Goal: Entertainment & Leisure: Consume media (video, audio)

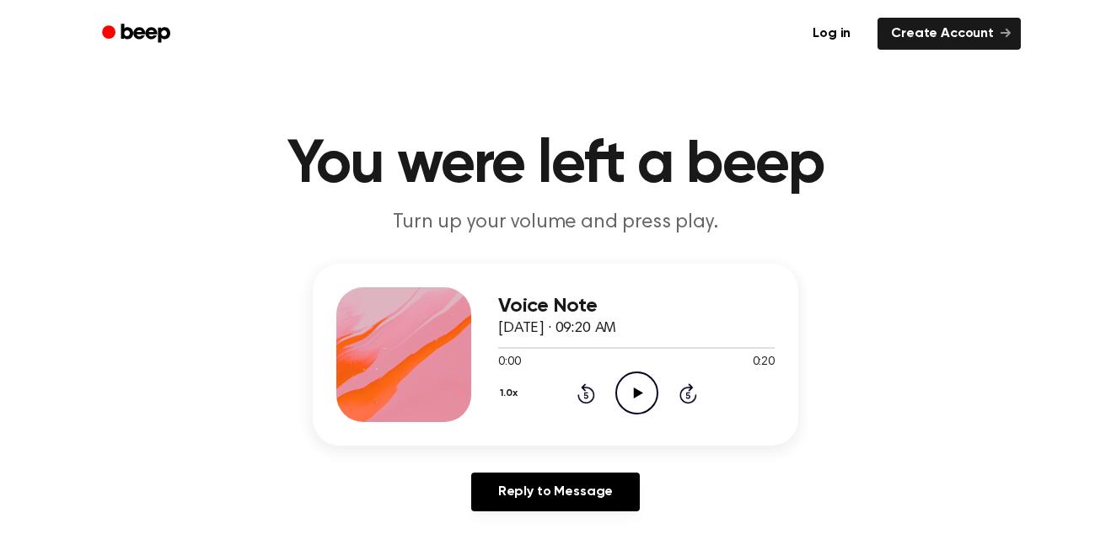
click at [644, 379] on icon "Play Audio" at bounding box center [636, 393] width 43 height 43
click at [583, 385] on icon at bounding box center [587, 394] width 18 height 20
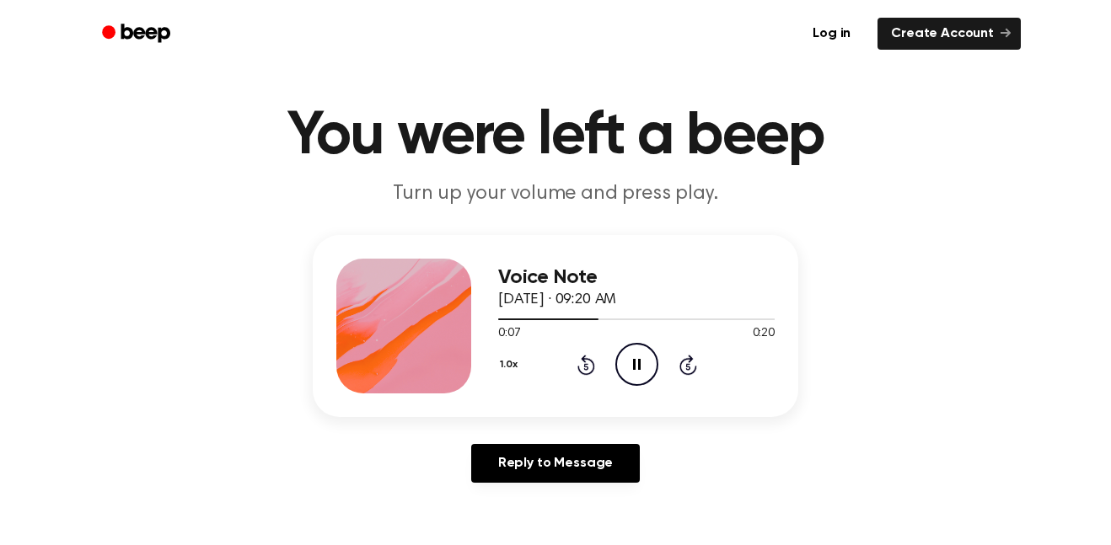
scroll to position [30, 0]
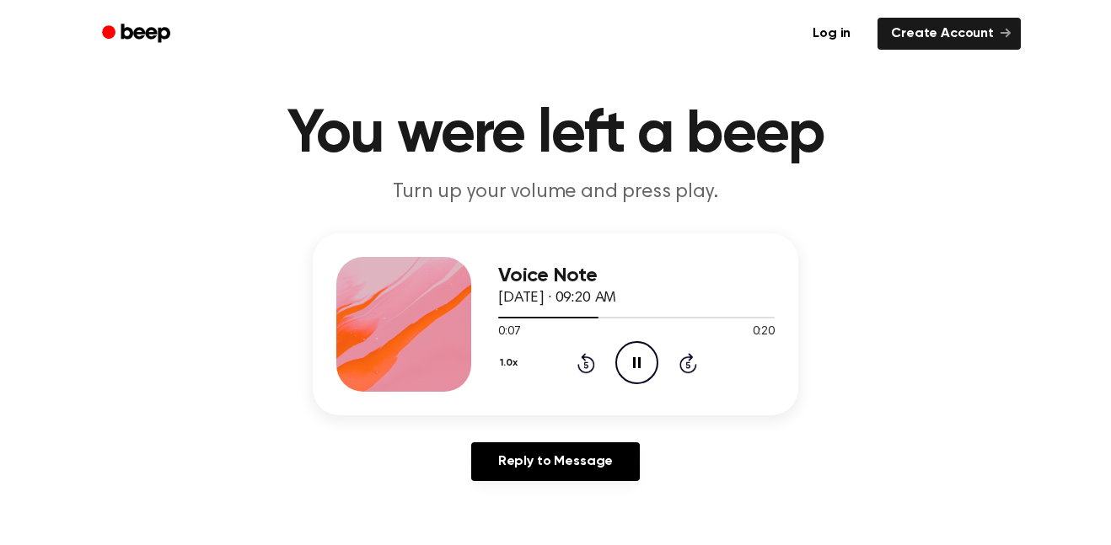
click at [578, 371] on icon "Rewind 5 seconds" at bounding box center [586, 363] width 19 height 22
click at [632, 373] on icon "Pause Audio" at bounding box center [636, 362] width 43 height 43
click at [741, 143] on h1 "You were left a beep" at bounding box center [555, 135] width 863 height 61
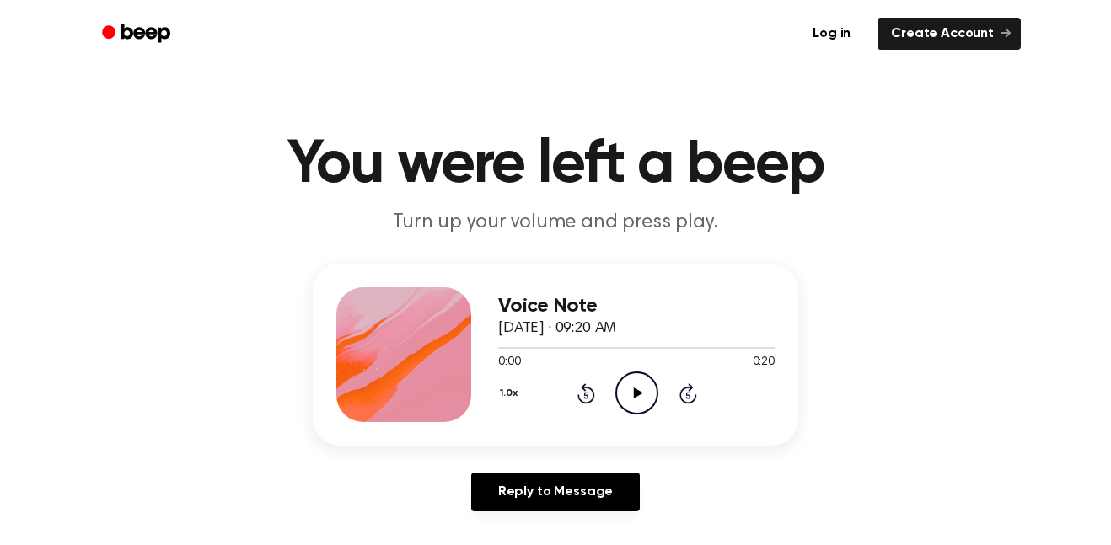
click at [650, 377] on icon "Play Audio" at bounding box center [636, 393] width 43 height 43
click at [586, 395] on icon at bounding box center [585, 395] width 4 height 7
click at [621, 382] on icon "Play Audio" at bounding box center [636, 393] width 43 height 43
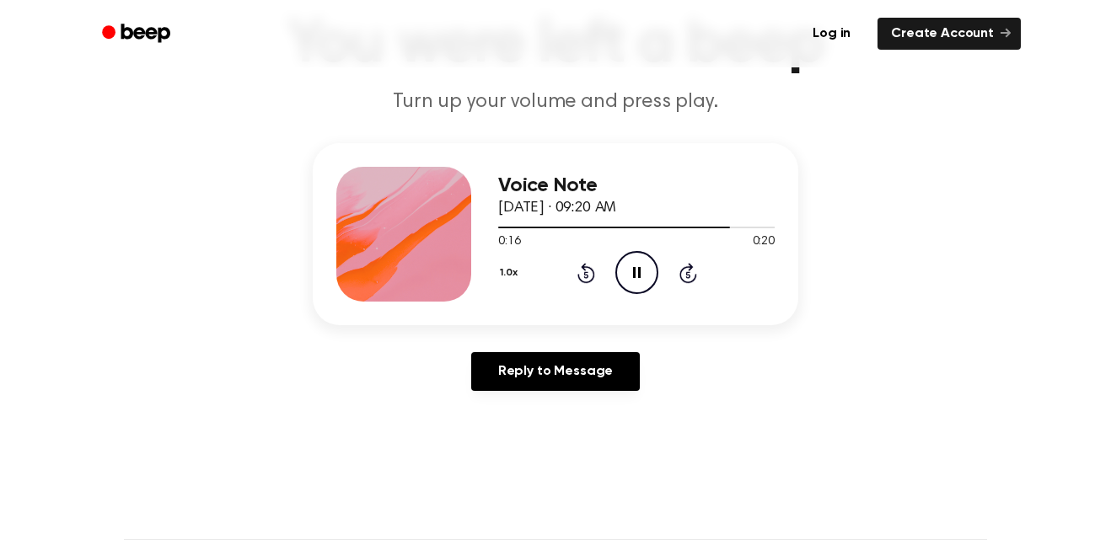
scroll to position [137, 0]
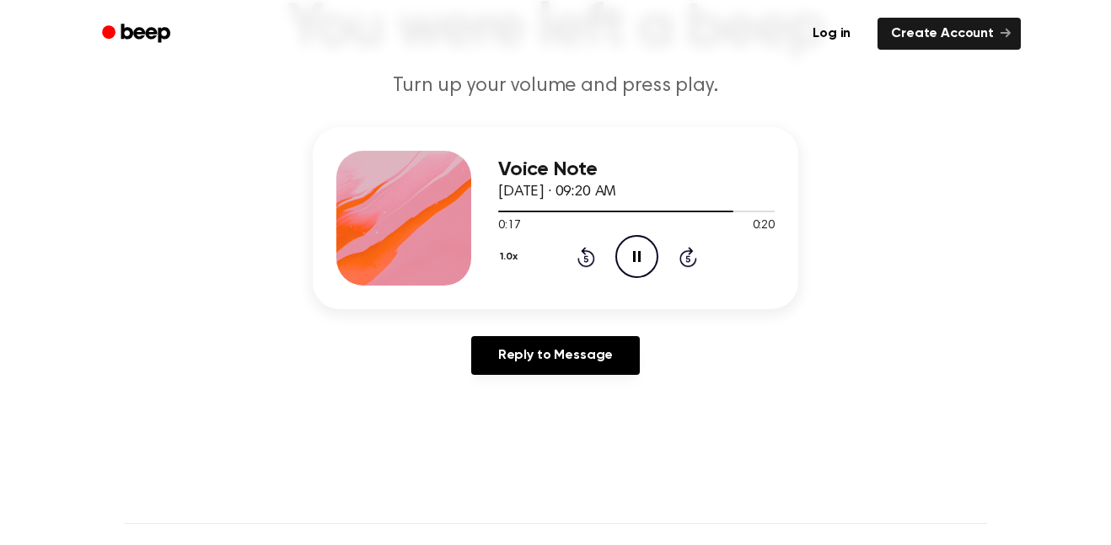
click at [585, 252] on icon at bounding box center [587, 257] width 18 height 20
click at [587, 256] on icon at bounding box center [585, 258] width 4 height 7
click at [586, 259] on icon at bounding box center [585, 258] width 4 height 7
click at [572, 230] on div "0:08 0:20" at bounding box center [636, 227] width 277 height 18
click at [592, 249] on icon "Rewind 5 seconds" at bounding box center [586, 257] width 19 height 22
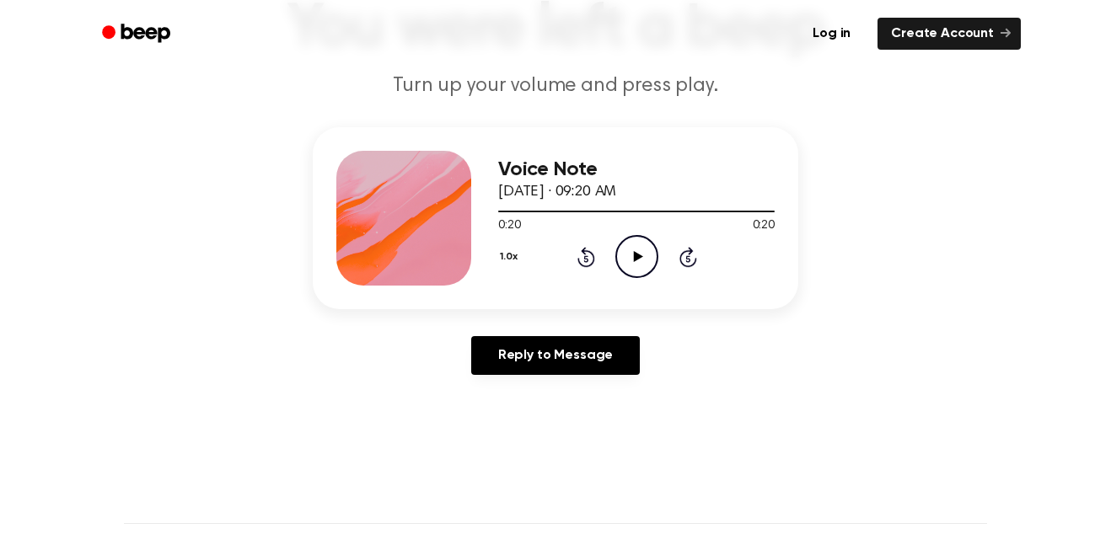
click at [586, 259] on icon at bounding box center [585, 258] width 4 height 7
click at [594, 259] on icon at bounding box center [587, 257] width 18 height 20
click at [586, 259] on icon at bounding box center [585, 258] width 4 height 7
click at [582, 256] on icon "Rewind 5 seconds" at bounding box center [586, 257] width 19 height 22
click at [621, 260] on icon "Play Audio" at bounding box center [636, 256] width 43 height 43
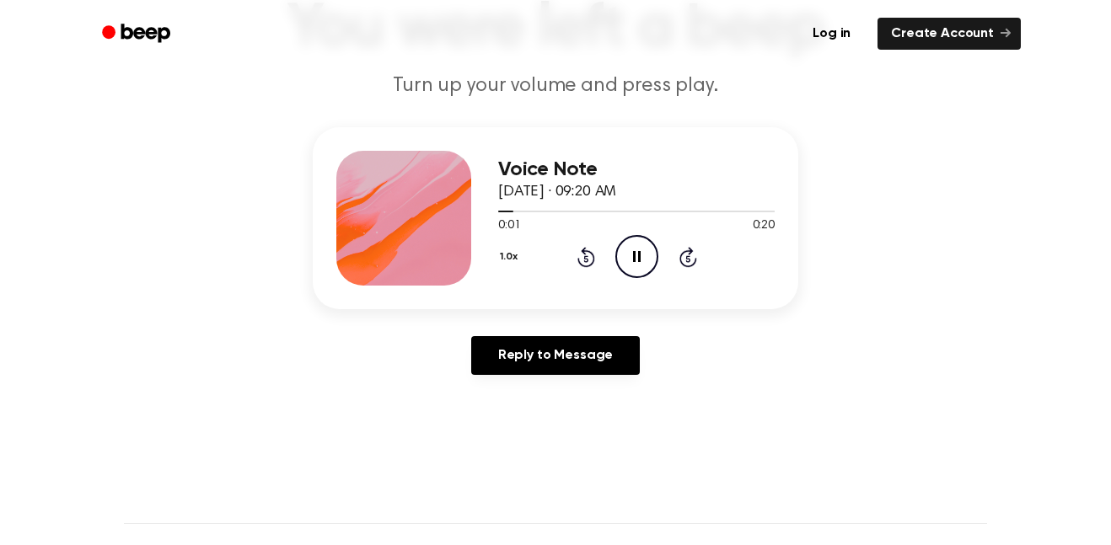
click at [621, 260] on icon "Pause Audio" at bounding box center [636, 256] width 43 height 43
click at [639, 266] on icon "Play Audio" at bounding box center [636, 256] width 43 height 43
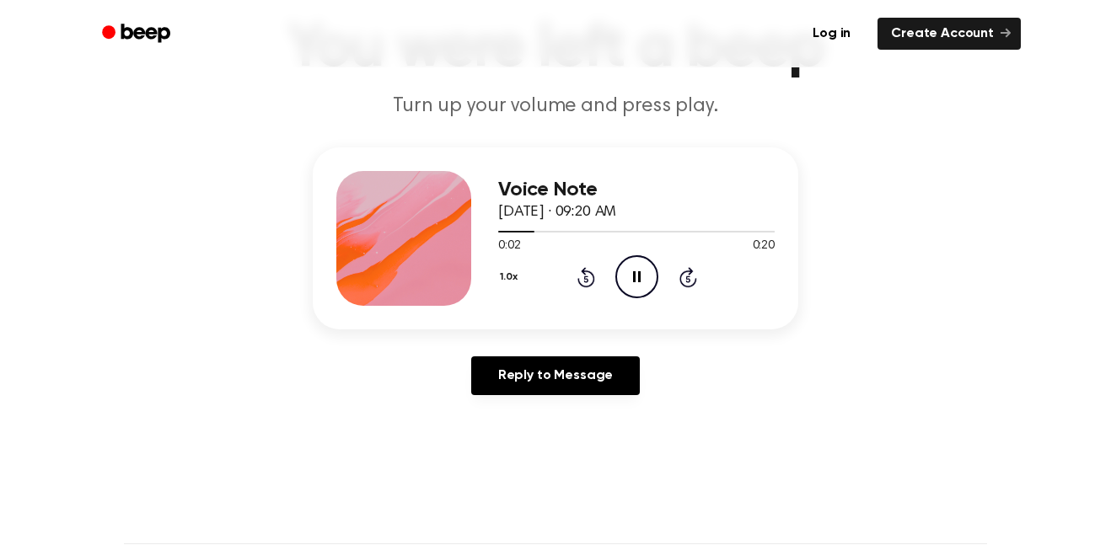
scroll to position [97, 0]
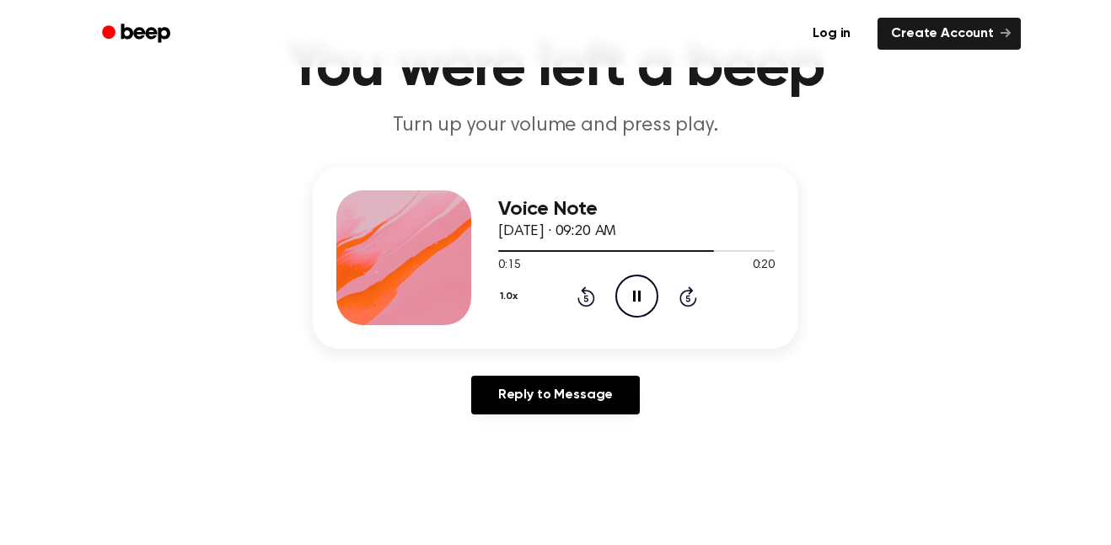
click at [631, 283] on icon "Pause Audio" at bounding box center [636, 296] width 43 height 43
click at [586, 298] on icon at bounding box center [585, 298] width 4 height 7
click at [594, 298] on icon at bounding box center [587, 297] width 18 height 20
click at [642, 305] on icon "Play Audio" at bounding box center [636, 296] width 43 height 43
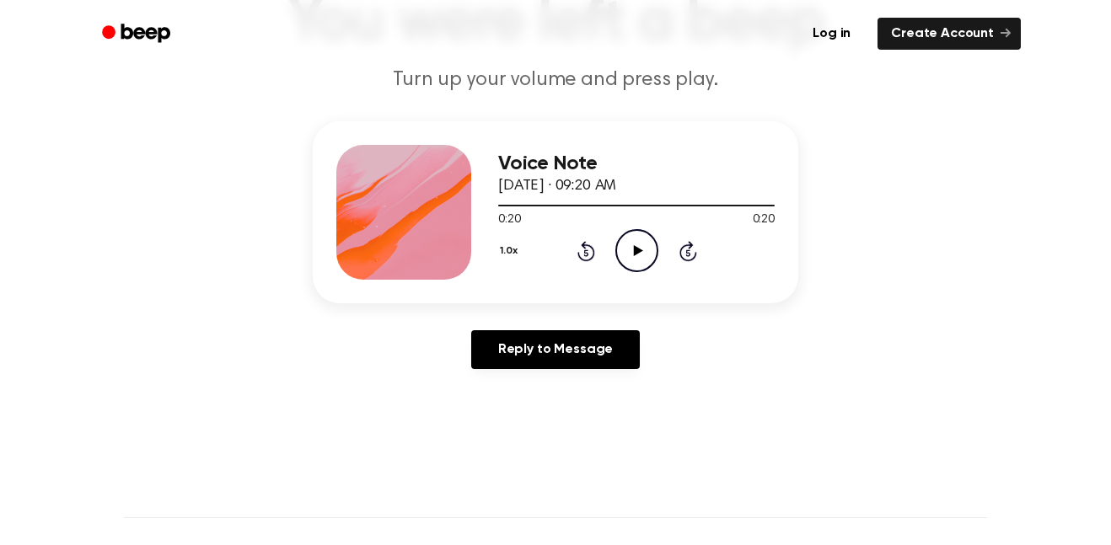
scroll to position [150, 0]
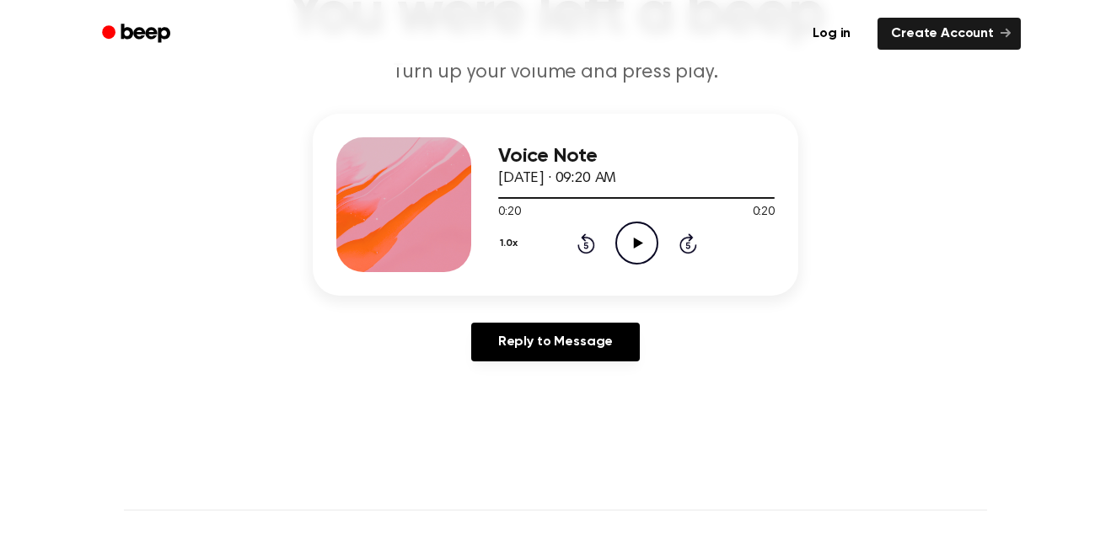
click at [586, 245] on icon at bounding box center [585, 245] width 4 height 7
click at [592, 249] on icon at bounding box center [587, 244] width 18 height 20
click at [645, 239] on icon "Play Audio" at bounding box center [636, 243] width 43 height 43
click at [564, 248] on div "1.0x Rewind 5 seconds Pause Audio Skip 5 seconds" at bounding box center [636, 243] width 277 height 43
click at [586, 245] on icon at bounding box center [585, 245] width 4 height 7
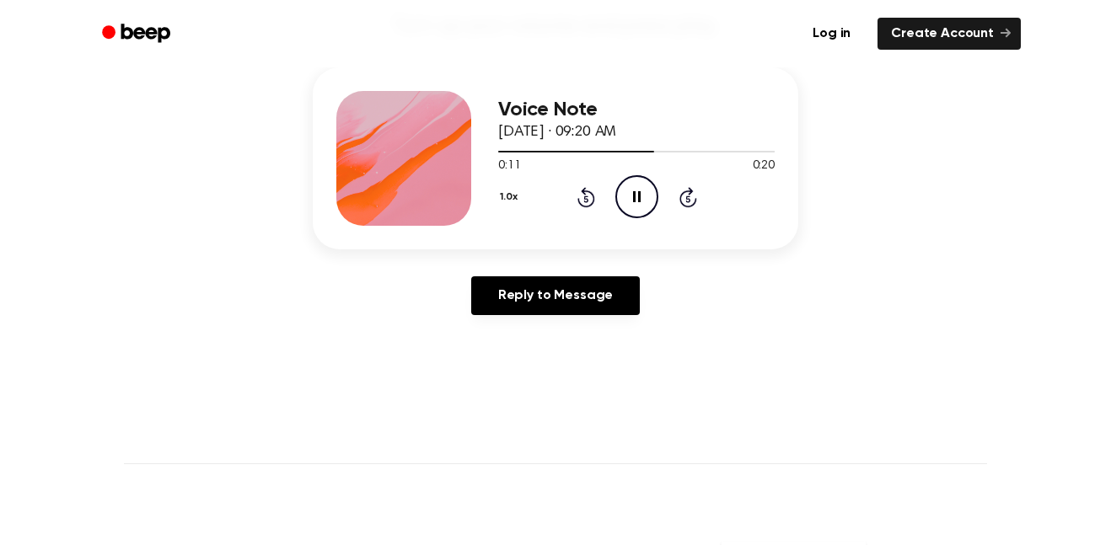
scroll to position [198, 0]
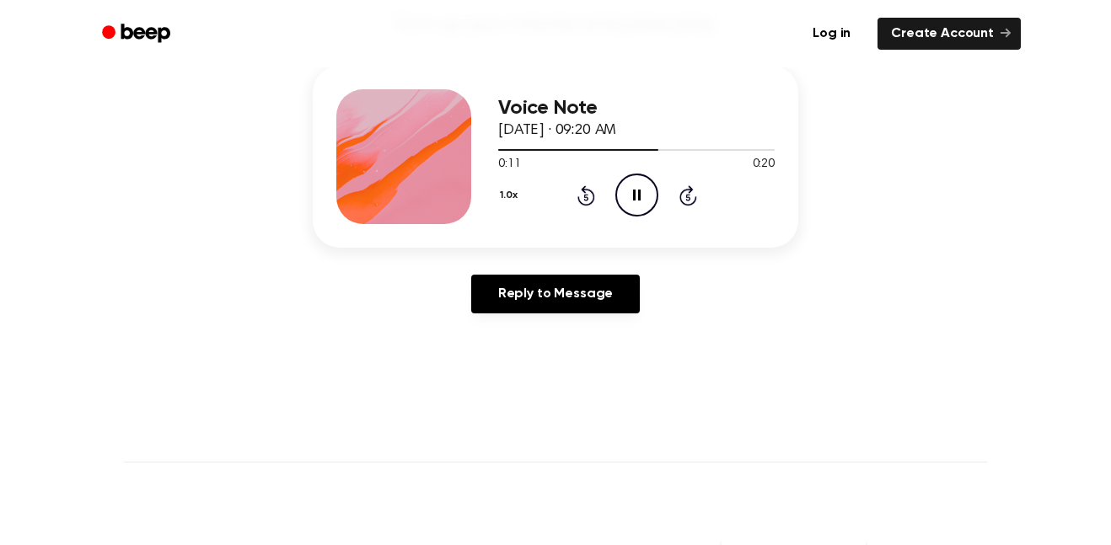
click at [586, 197] on icon at bounding box center [585, 197] width 4 height 7
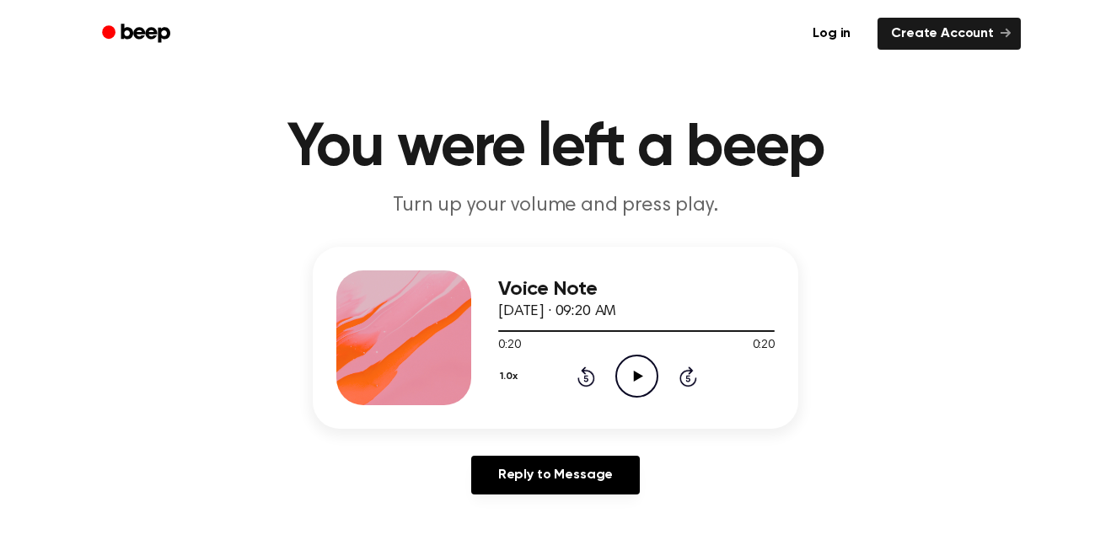
scroll to position [0, 0]
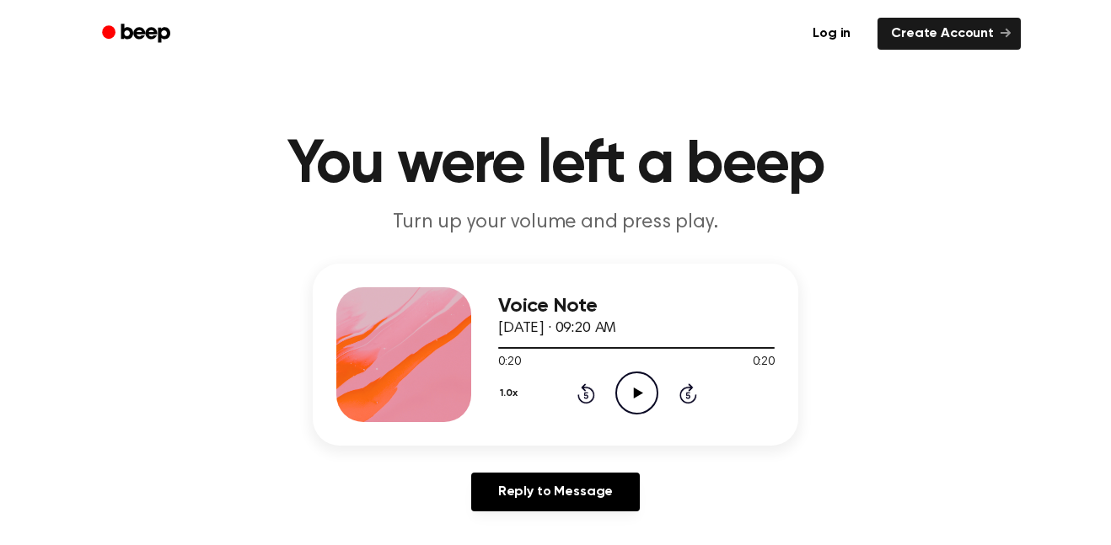
click at [588, 398] on icon at bounding box center [585, 395] width 4 height 7
click at [586, 405] on div "1.0x Rewind 5 seconds Play Audio Skip 5 seconds" at bounding box center [636, 393] width 277 height 43
click at [594, 393] on icon at bounding box center [587, 394] width 18 height 20
click at [593, 395] on icon at bounding box center [587, 394] width 18 height 20
click at [637, 381] on icon "Play Audio" at bounding box center [636, 393] width 43 height 43
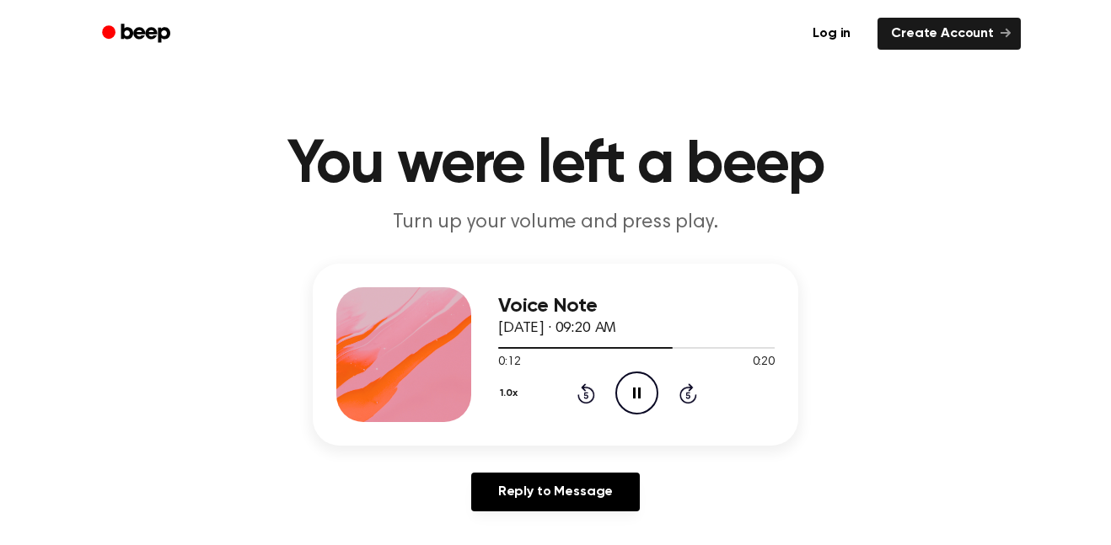
click at [585, 395] on icon at bounding box center [585, 395] width 4 height 7
click at [661, 395] on div "1.0x Rewind 5 seconds Play Audio Skip 5 seconds" at bounding box center [636, 393] width 277 height 43
click at [578, 382] on div "1.0x Rewind 5 seconds Play Audio Skip 5 seconds" at bounding box center [636, 393] width 277 height 43
click at [586, 395] on icon at bounding box center [585, 395] width 4 height 7
click at [583, 405] on div "1.0x Rewind 5 seconds Play Audio Skip 5 seconds" at bounding box center [636, 393] width 277 height 43
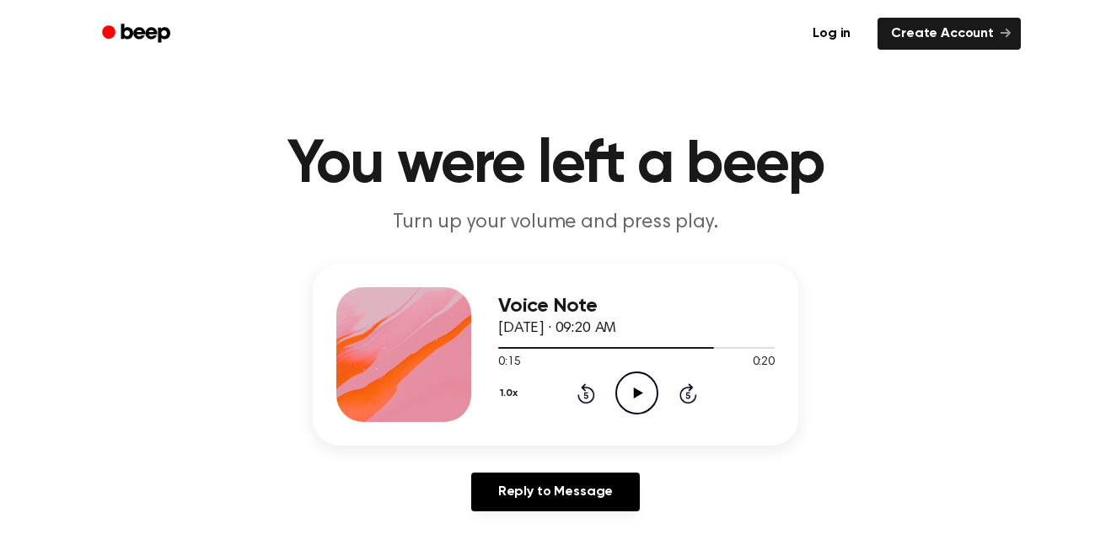
click at [589, 396] on icon "Rewind 5 seconds" at bounding box center [586, 394] width 19 height 22
click at [647, 411] on icon "Play Audio" at bounding box center [636, 393] width 43 height 43
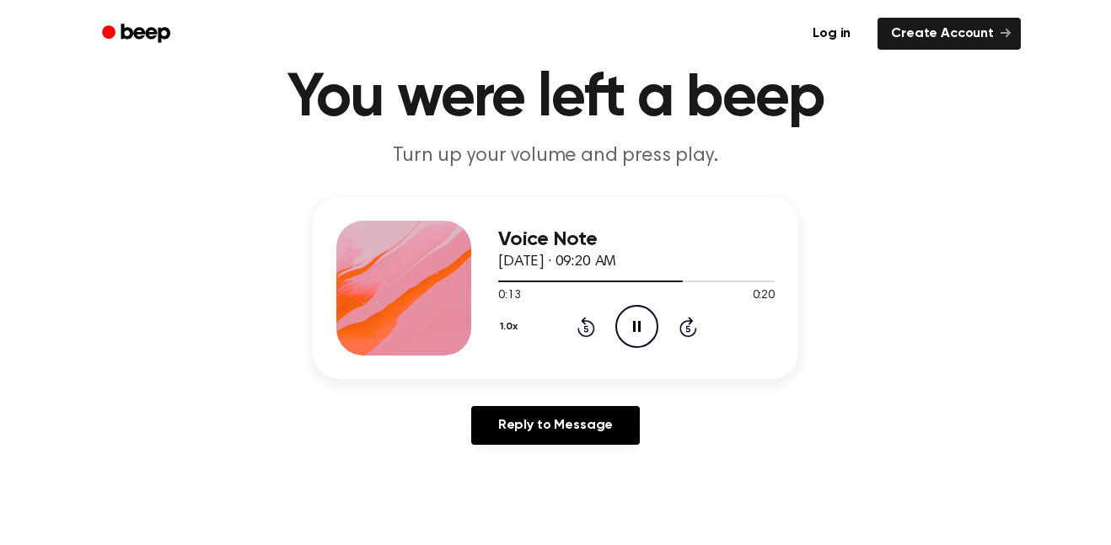
scroll to position [72, 0]
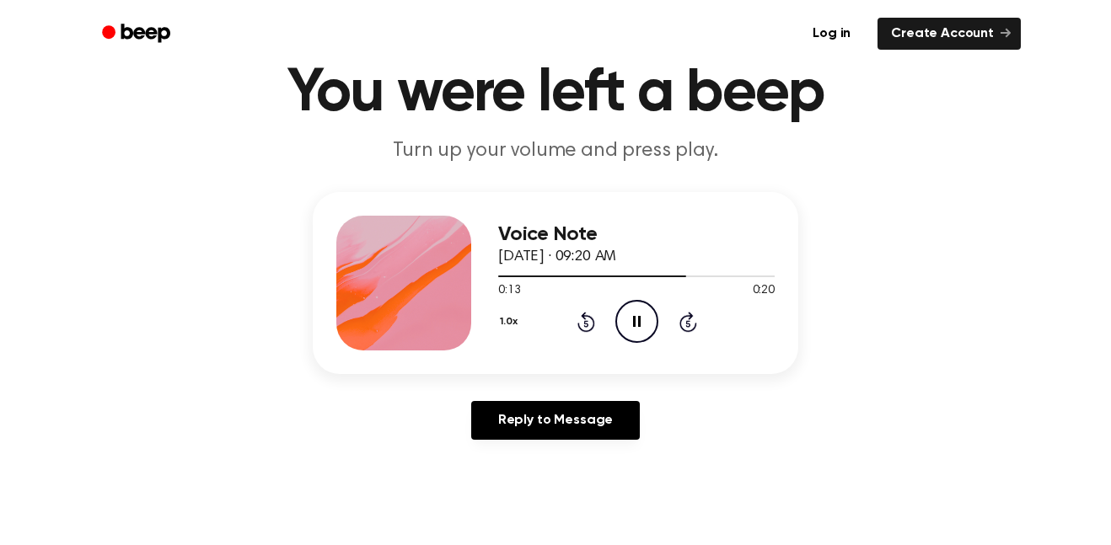
click at [588, 321] on icon at bounding box center [585, 323] width 4 height 7
click at [586, 324] on icon at bounding box center [585, 323] width 4 height 7
click at [628, 330] on icon "Play Audio" at bounding box center [636, 321] width 43 height 43
click at [579, 332] on icon "Rewind 5 seconds" at bounding box center [586, 322] width 19 height 22
click at [595, 325] on div "1.0x Rewind 5 seconds Pause Audio Skip 5 seconds" at bounding box center [636, 321] width 277 height 43
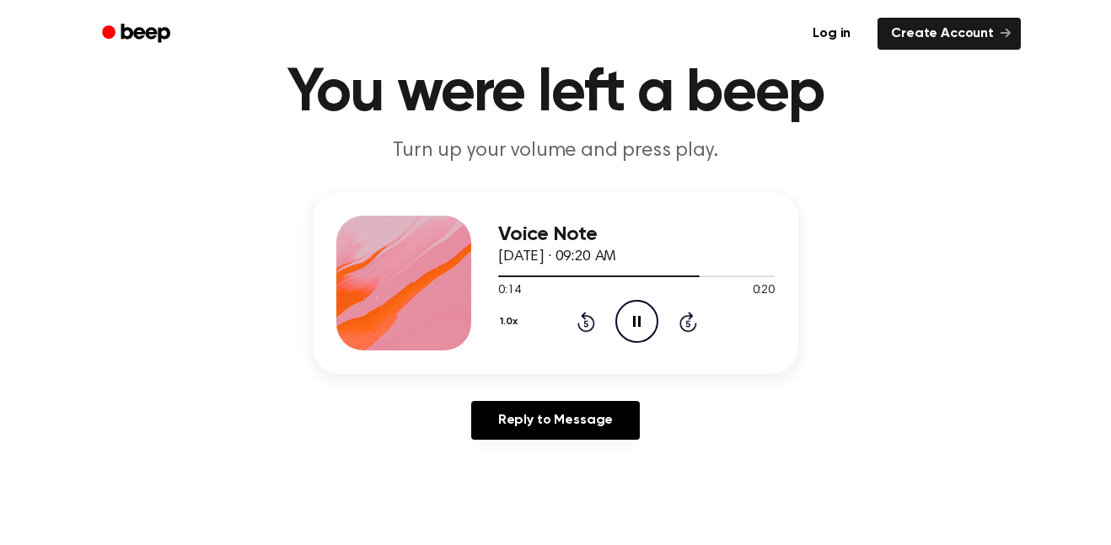
click at [582, 324] on icon "Rewind 5 seconds" at bounding box center [586, 322] width 19 height 22
click at [582, 317] on icon at bounding box center [587, 322] width 18 height 20
click at [578, 329] on icon "Rewind 5 seconds" at bounding box center [586, 322] width 19 height 22
click at [617, 347] on div "Voice Note [DATE] · 09:20 AM 0:15 0:20 Your browser does not support the [objec…" at bounding box center [636, 283] width 277 height 135
click at [626, 336] on icon "Play Audio" at bounding box center [636, 321] width 43 height 43
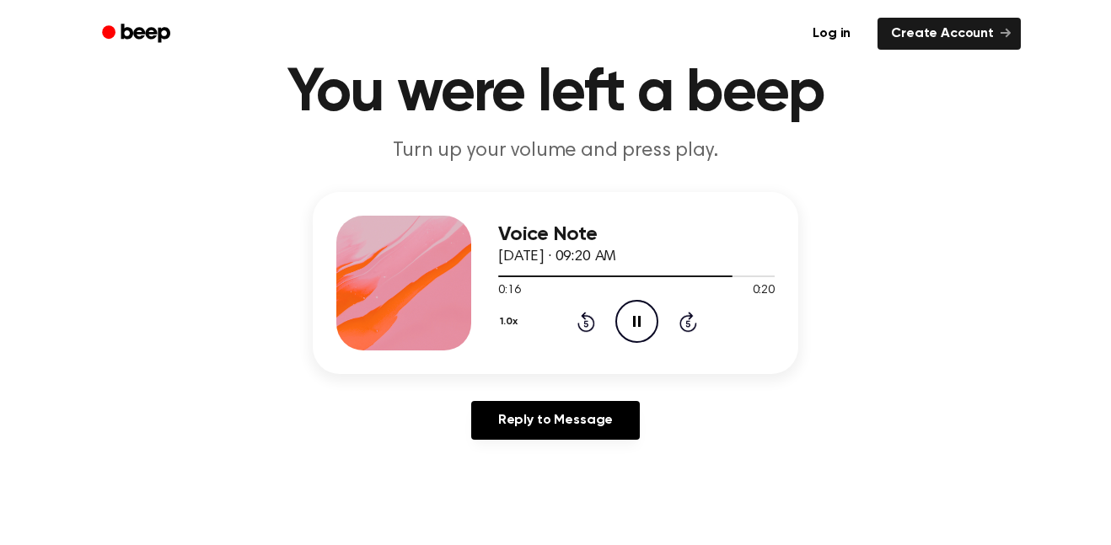
click at [586, 324] on icon at bounding box center [585, 323] width 4 height 7
click at [586, 317] on icon at bounding box center [587, 322] width 18 height 20
click at [551, 320] on div "1.0x Rewind 5 seconds Pause Audio Skip 5 seconds" at bounding box center [636, 321] width 277 height 43
click at [587, 327] on icon at bounding box center [585, 323] width 4 height 7
click at [579, 314] on icon "Rewind 5 seconds" at bounding box center [586, 322] width 19 height 22
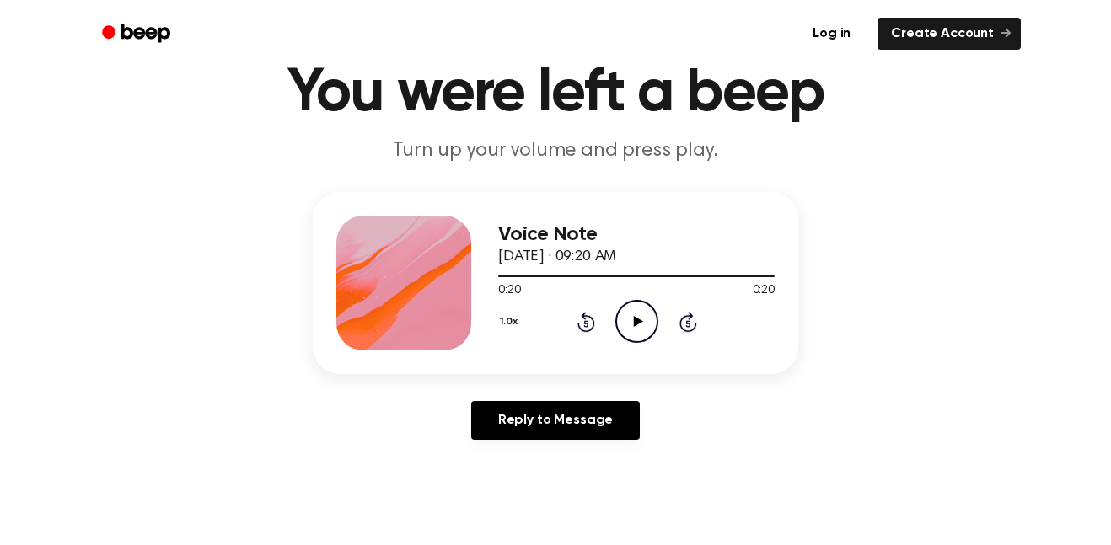
click at [218, 406] on div "Voice Note [DATE] · 09:20 AM 0:20 0:20 Your browser does not support the [objec…" at bounding box center [555, 322] width 1071 height 261
click at [633, 321] on icon "Play Audio" at bounding box center [636, 321] width 43 height 43
click at [590, 322] on icon "Rewind 5 seconds" at bounding box center [586, 322] width 19 height 22
click at [595, 329] on div "1.0x Rewind 5 seconds Play Audio Skip 5 seconds" at bounding box center [636, 321] width 277 height 43
click at [586, 324] on icon at bounding box center [585, 323] width 4 height 7
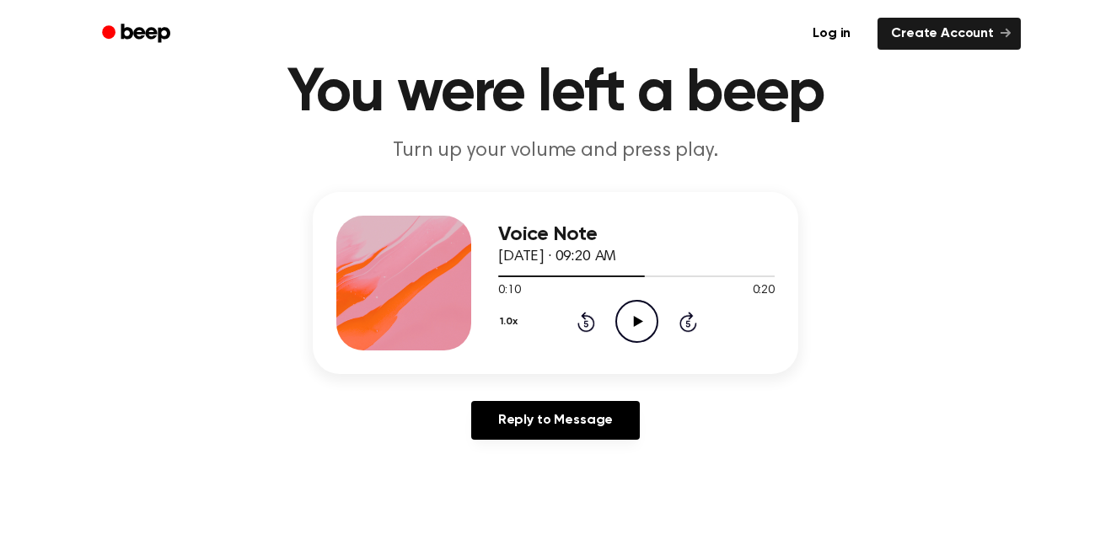
click at [631, 320] on icon "Play Audio" at bounding box center [636, 321] width 43 height 43
click at [623, 329] on icon "Play Audio" at bounding box center [636, 321] width 43 height 43
click at [586, 324] on icon at bounding box center [585, 323] width 4 height 7
click at [585, 331] on icon at bounding box center [587, 322] width 18 height 20
click at [586, 324] on icon at bounding box center [585, 323] width 4 height 7
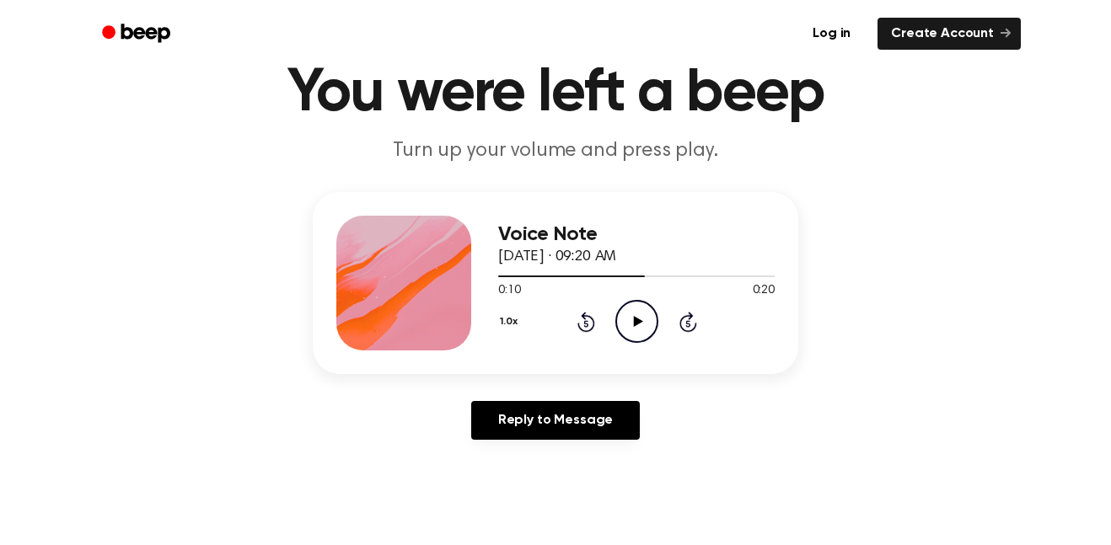
click at [585, 323] on icon "Rewind 5 seconds" at bounding box center [586, 322] width 19 height 22
click at [660, 329] on div "1.0x Rewind 5 seconds Play Audio Skip 5 seconds" at bounding box center [636, 321] width 277 height 43
click at [688, 323] on icon "Skip 5 seconds" at bounding box center [688, 322] width 19 height 22
click at [631, 323] on icon "Play Audio" at bounding box center [636, 321] width 43 height 43
click at [595, 327] on div "1.0x Rewind 5 seconds Play Audio Skip 5 seconds" at bounding box center [636, 321] width 277 height 43
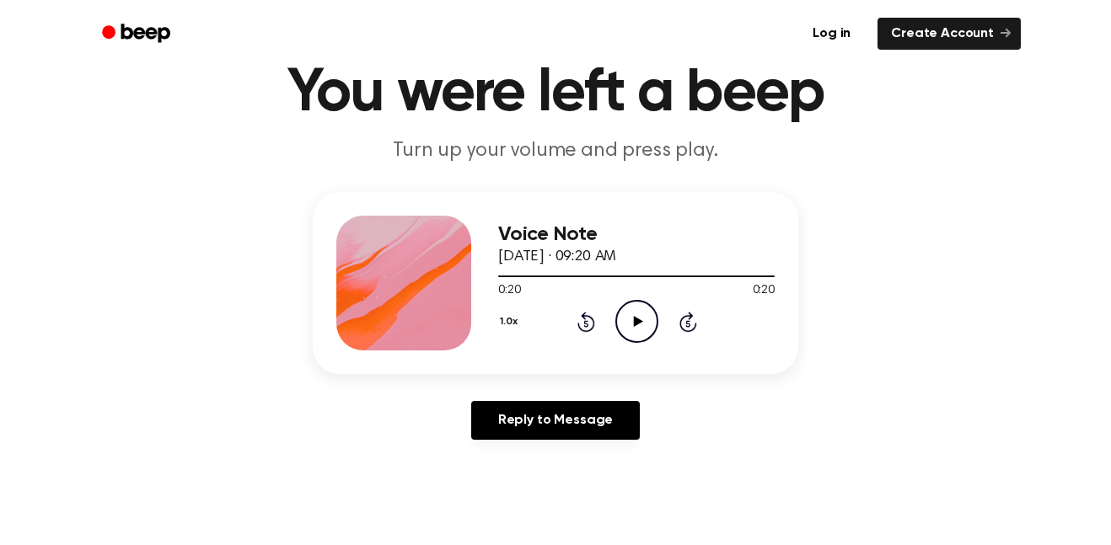
click at [631, 313] on icon "Play Audio" at bounding box center [636, 321] width 43 height 43
click at [586, 324] on icon at bounding box center [585, 323] width 4 height 7
click at [635, 319] on icon at bounding box center [637, 321] width 8 height 11
click at [640, 322] on icon at bounding box center [637, 321] width 9 height 11
click at [582, 310] on div "1.0x Rewind 5 seconds Play Audio Skip 5 seconds" at bounding box center [636, 321] width 277 height 43
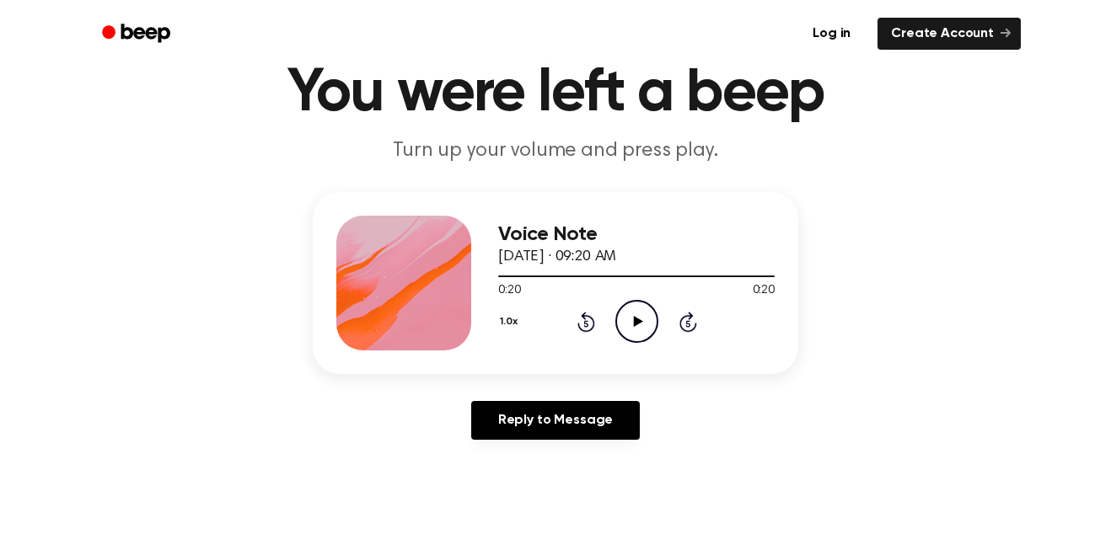
click at [589, 333] on div "1.0x Rewind 5 seconds Play Audio Skip 5 seconds" at bounding box center [636, 321] width 277 height 43
click at [586, 324] on icon at bounding box center [585, 323] width 4 height 7
click at [593, 323] on icon at bounding box center [587, 322] width 18 height 20
click at [656, 313] on circle at bounding box center [636, 321] width 41 height 41
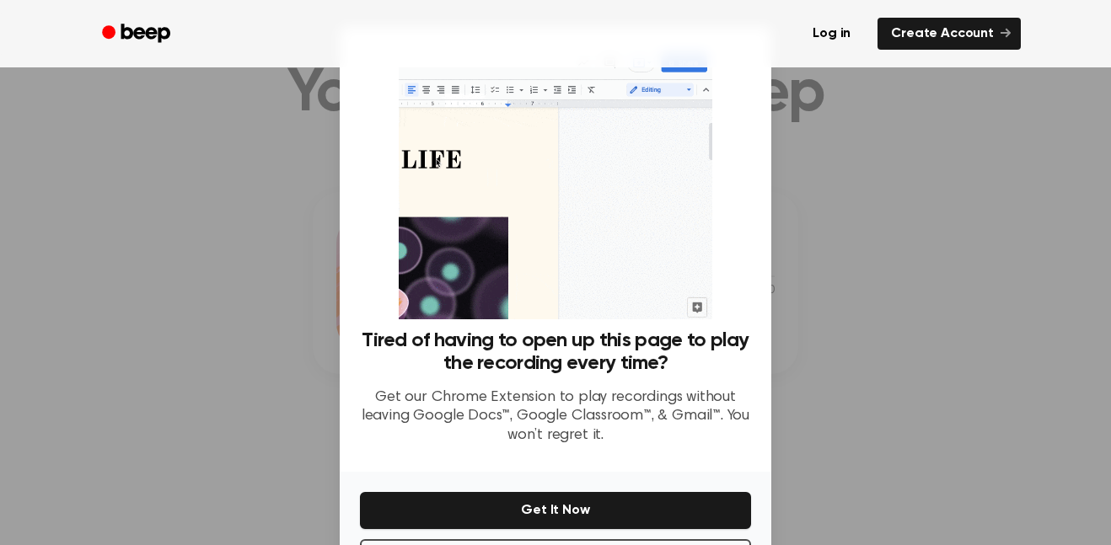
scroll to position [68, 0]
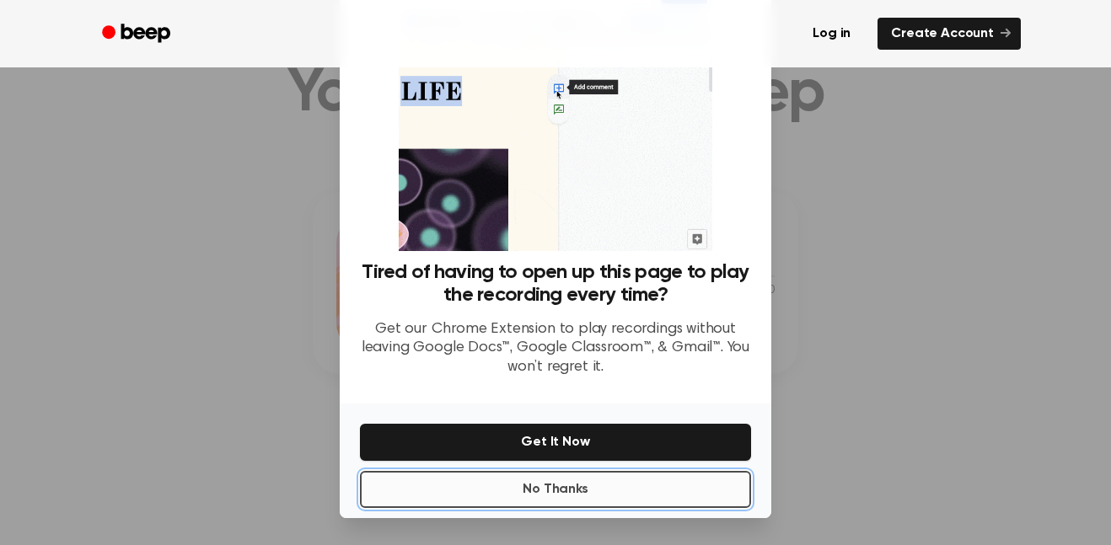
click at [487, 499] on button "No Thanks" at bounding box center [555, 489] width 391 height 37
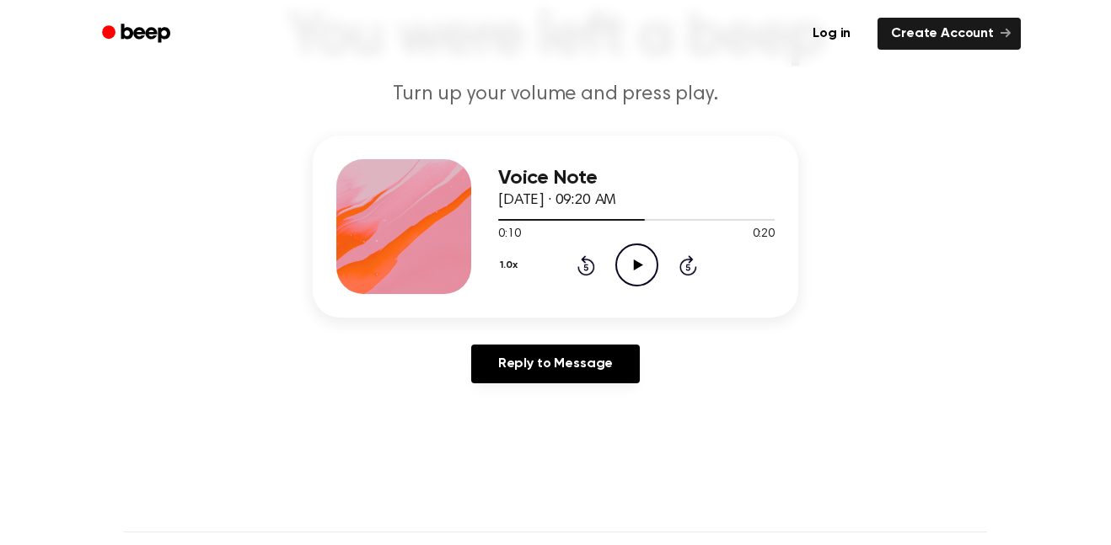
scroll to position [129, 0]
click at [630, 287] on div "Voice Note [DATE] · 09:20 AM 0:10 0:20 Your browser does not support the [objec…" at bounding box center [636, 225] width 277 height 135
click at [643, 266] on icon "Play Audio" at bounding box center [636, 264] width 43 height 43
click at [648, 260] on icon "Play Audio" at bounding box center [636, 264] width 43 height 43
click at [586, 266] on icon at bounding box center [585, 266] width 4 height 7
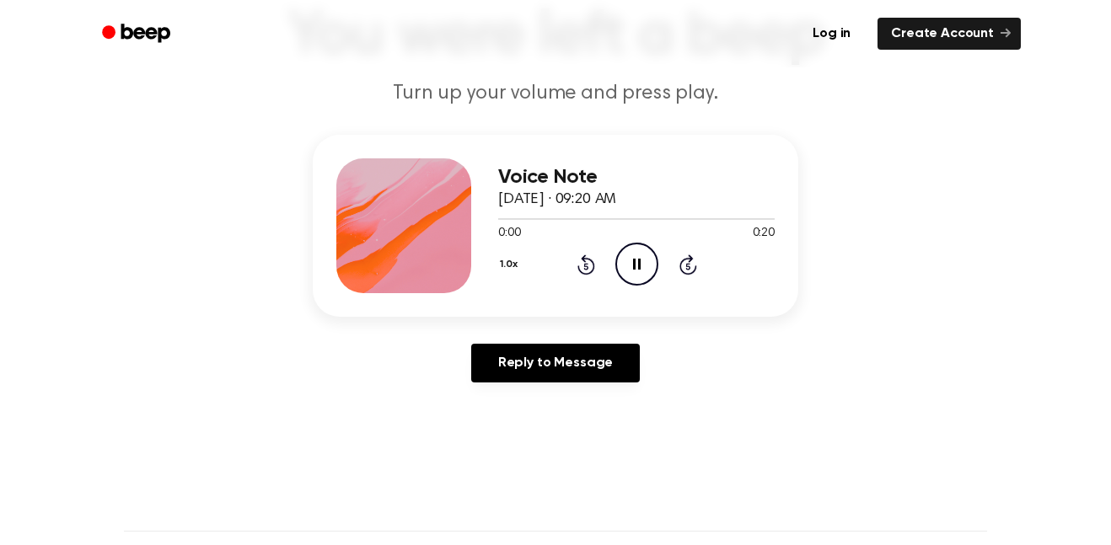
click at [575, 261] on div "1.0x Rewind 5 seconds Pause Audio Skip 5 seconds" at bounding box center [636, 264] width 277 height 43
click at [682, 267] on icon "Skip 5 seconds" at bounding box center [688, 265] width 19 height 22
click at [685, 269] on icon "Skip 5 seconds" at bounding box center [688, 265] width 19 height 22
click at [588, 225] on div at bounding box center [636, 218] width 277 height 13
click at [592, 262] on icon at bounding box center [587, 265] width 18 height 20
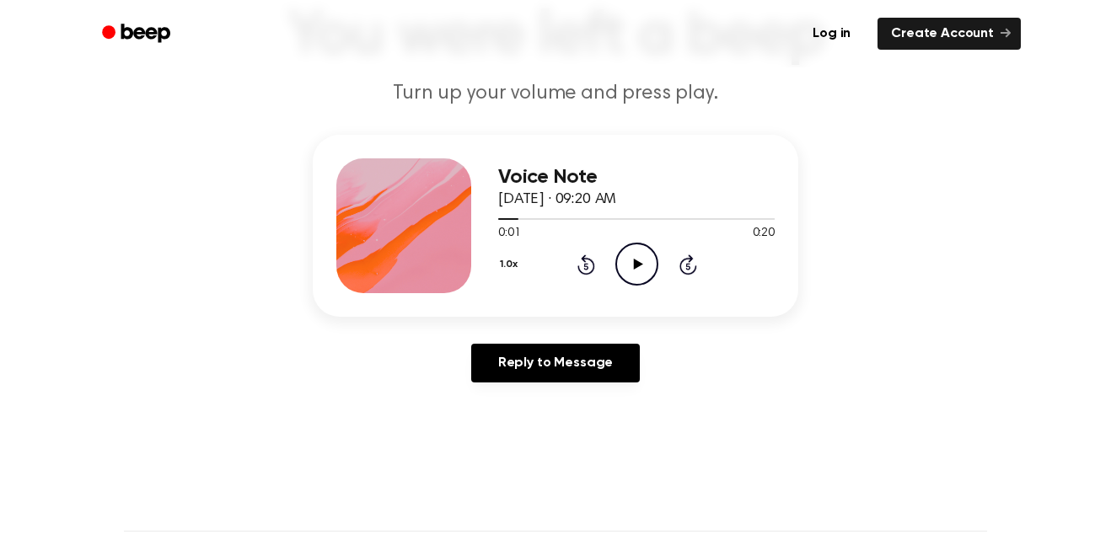
click at [635, 276] on icon "Play Audio" at bounding box center [636, 264] width 43 height 43
click at [688, 266] on icon at bounding box center [687, 266] width 4 height 7
click at [586, 266] on icon at bounding box center [585, 266] width 4 height 7
click at [615, 260] on icon "Play Audio" at bounding box center [636, 264] width 43 height 43
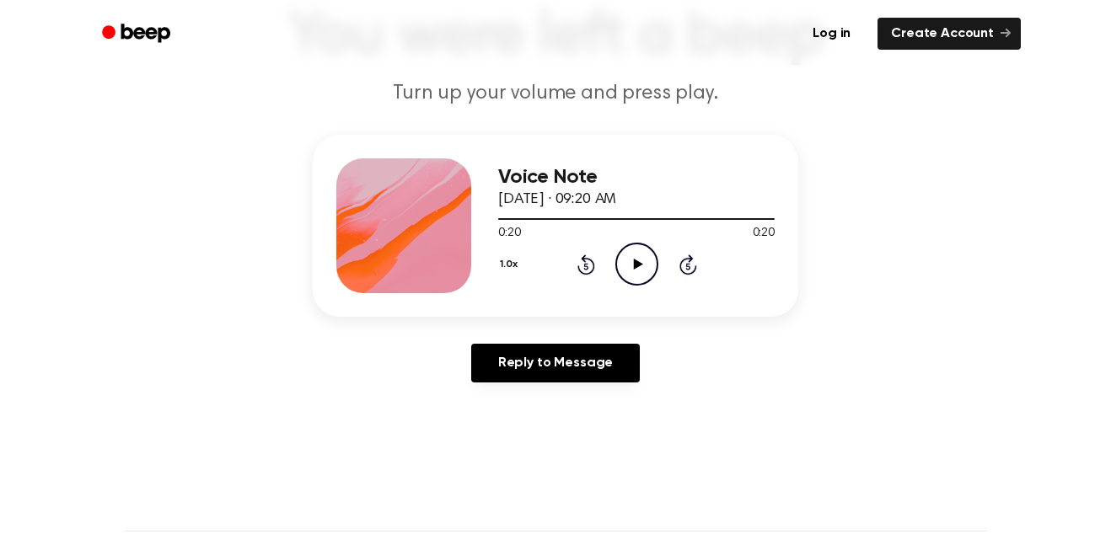
click at [579, 264] on icon "Rewind 5 seconds" at bounding box center [586, 265] width 19 height 22
click at [626, 270] on icon "Play Audio" at bounding box center [636, 264] width 43 height 43
click at [586, 266] on icon at bounding box center [585, 266] width 4 height 7
click at [636, 261] on icon "Play Audio" at bounding box center [636, 264] width 43 height 43
click at [588, 266] on icon "Rewind 5 seconds" at bounding box center [586, 265] width 19 height 22
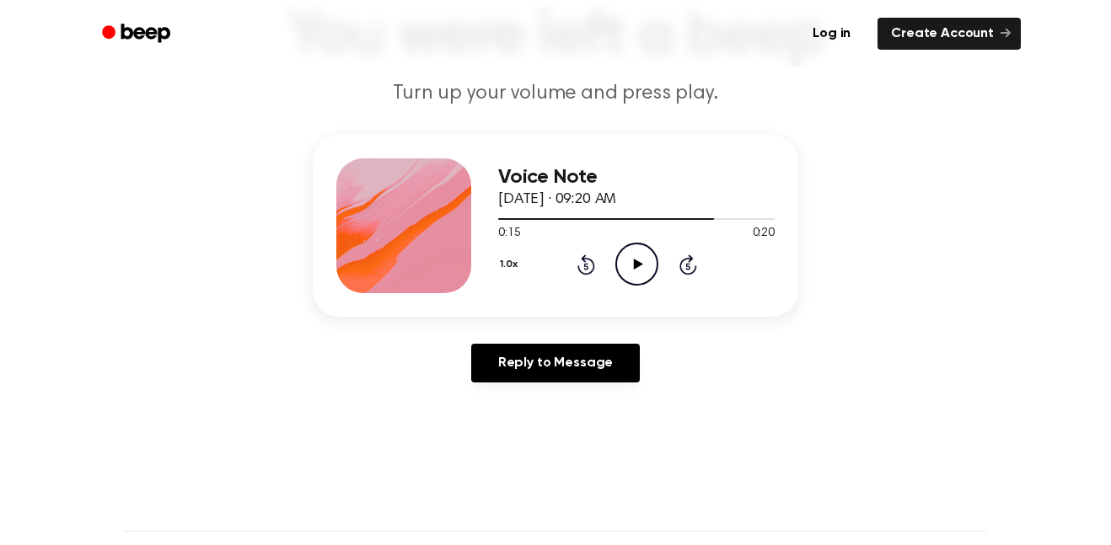
click at [627, 268] on icon "Play Audio" at bounding box center [636, 264] width 43 height 43
click at [613, 244] on div "1.0x Rewind 5 seconds Play Audio Skip 5 seconds" at bounding box center [636, 264] width 277 height 43
click at [658, 259] on div "1.0x Rewind 5 seconds Play Audio Skip 5 seconds" at bounding box center [636, 264] width 277 height 43
click at [593, 264] on icon at bounding box center [587, 265] width 18 height 20
click at [583, 265] on icon "Rewind 5 seconds" at bounding box center [586, 265] width 19 height 22
